Goal: Check status: Check status

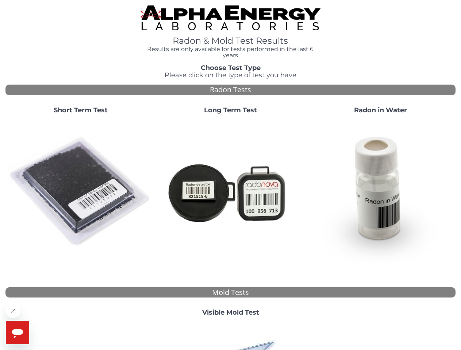
click at [80, 110] on strong "Short Term Test" at bounding box center [81, 110] width 54 height 8
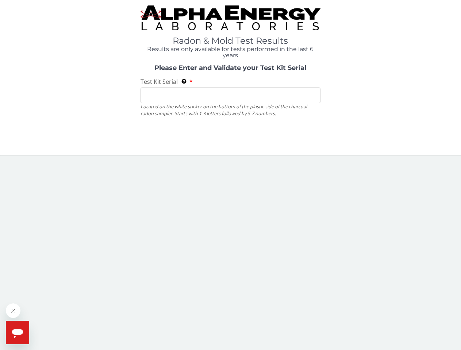
click at [80, 192] on body "Radon & Mold Test Results Results are only available for tests performed in the…" at bounding box center [230, 175] width 461 height 350
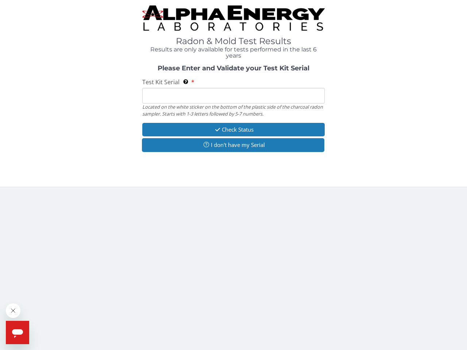
click at [230, 110] on div "Located on the white sticker on the bottom of the plastic side of the charcoal …" at bounding box center [233, 110] width 182 height 13
click at [230, 192] on body "Radon & Mold Test Results Results are only available for tests performed in the…" at bounding box center [233, 175] width 467 height 350
click at [380, 110] on div "Please Enter and Validate your Test Kit Serial Test Kit Serial Located on the w…" at bounding box center [233, 109] width 456 height 89
click at [380, 192] on body "Radon & Mold Test Results Results are only available for tests performed in the…" at bounding box center [233, 175] width 467 height 350
click at [230, 313] on body "Radon & Mold Test Results Results are only available for tests performed in the…" at bounding box center [233, 175] width 467 height 350
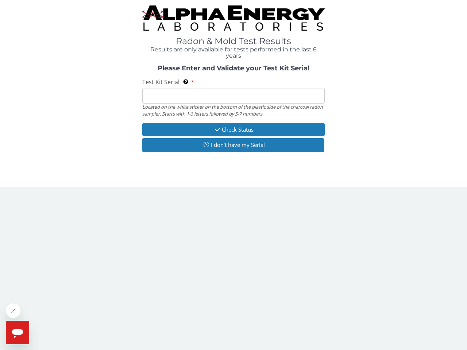
click at [230, 336] on body "Radon & Mold Test Results Results are only available for tests performed in the…" at bounding box center [233, 175] width 467 height 350
click at [13, 311] on icon "Close message from company" at bounding box center [13, 311] width 4 height 4
click at [33, 326] on span "Help" at bounding box center [34, 326] width 12 height 6
